Goal: Task Accomplishment & Management: Use online tool/utility

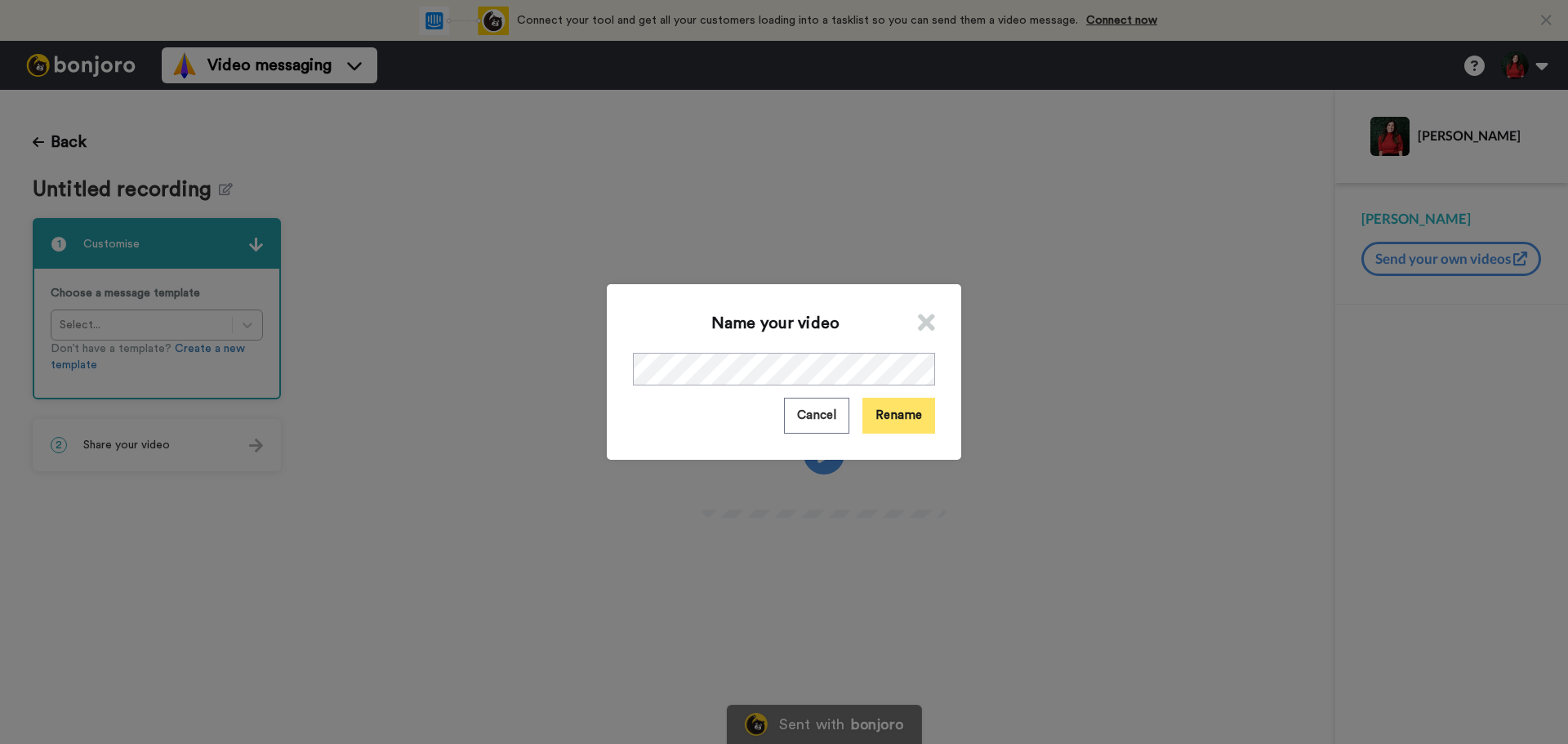
click at [863, 412] on button "Rename" at bounding box center [899, 415] width 72 height 35
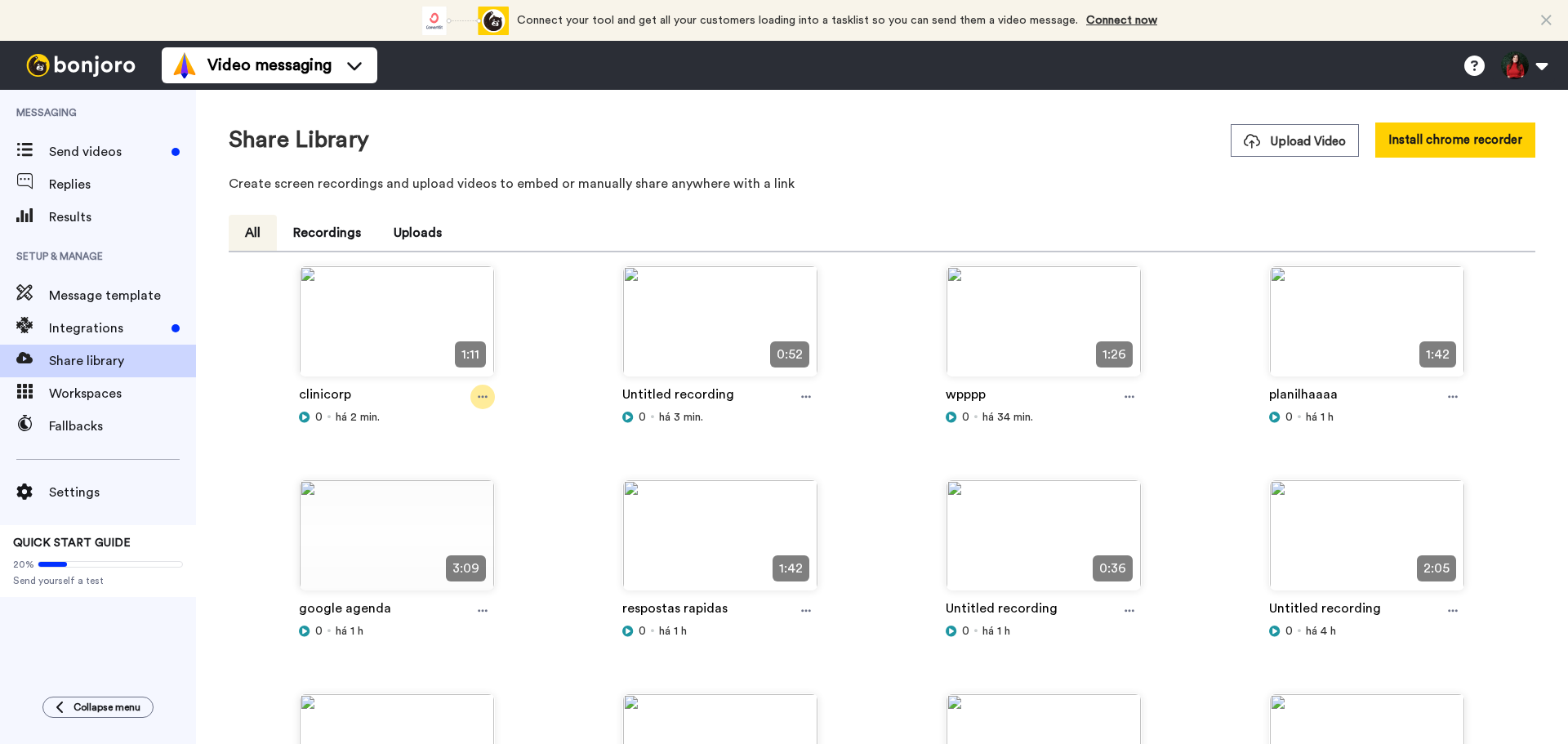
click at [475, 402] on div at bounding box center [483, 396] width 24 height 24
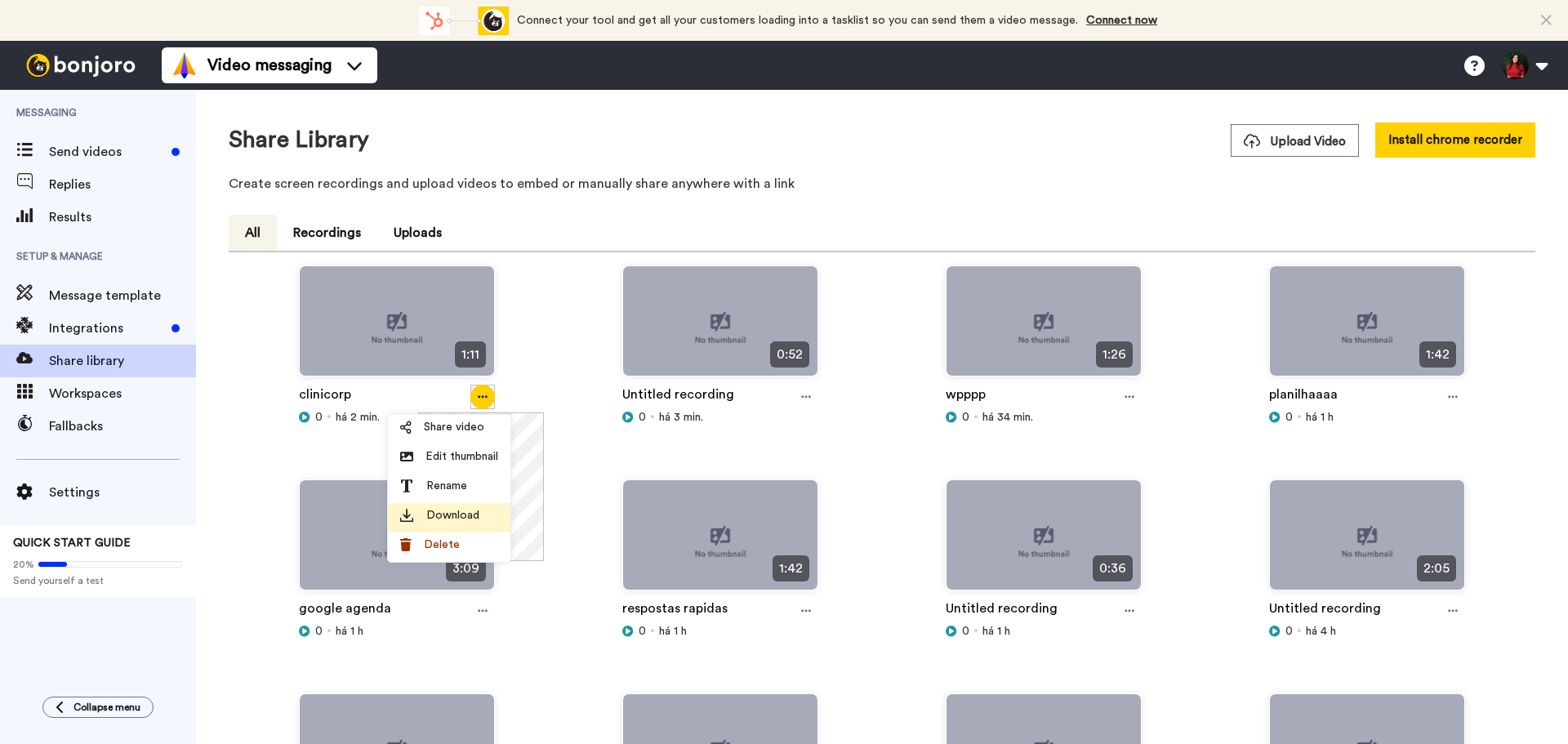
click at [429, 520] on span "Download" at bounding box center [453, 515] width 53 height 16
